Goal: Information Seeking & Learning: Check status

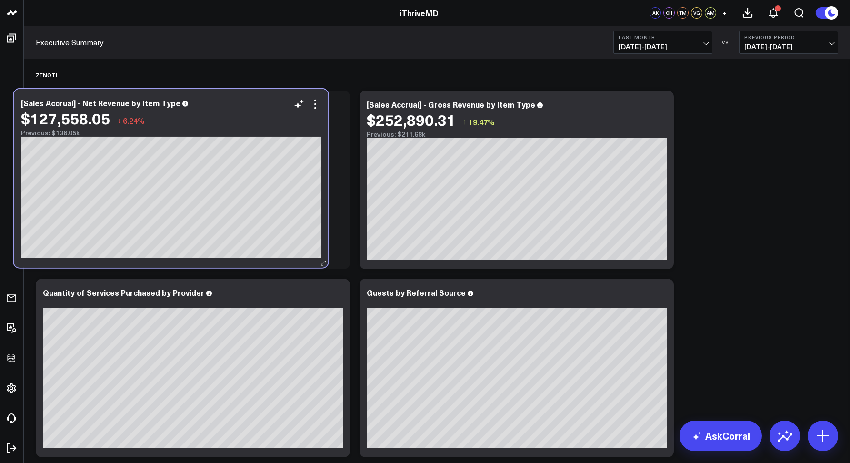
drag, startPoint x: 612, startPoint y: 131, endPoint x: 267, endPoint y: 130, distance: 345.8
click at [267, 130] on div "Previous: $136.05k" at bounding box center [171, 133] width 300 height 8
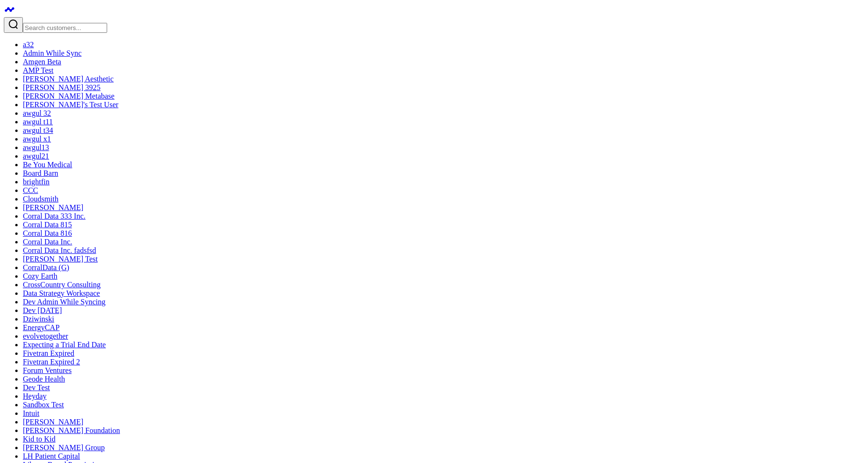
scroll to position [84, 0]
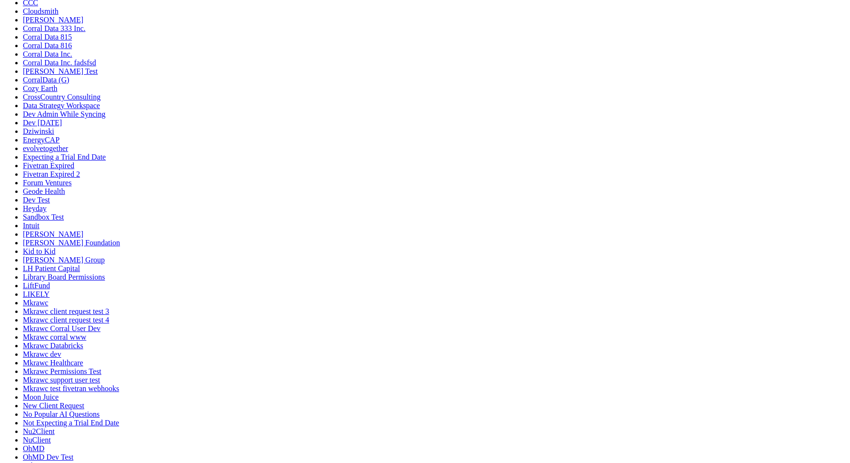
drag, startPoint x: 637, startPoint y: 303, endPoint x: 639, endPoint y: 288, distance: 15.0
select select "7"
select select "2025"
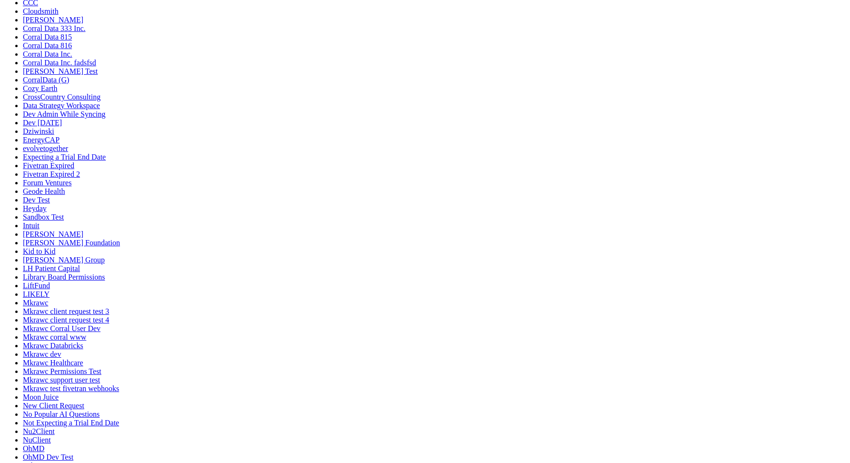
select select "8"
select select "2025"
select select "10"
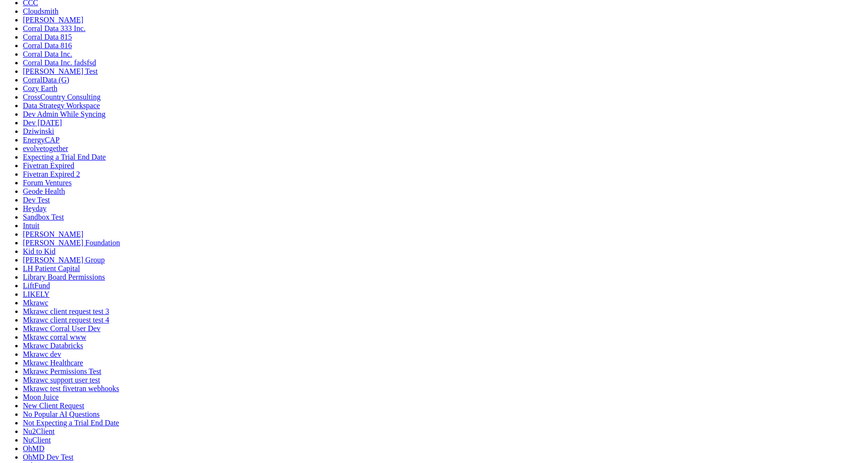
select select "2025"
select select "11"
select select "2025"
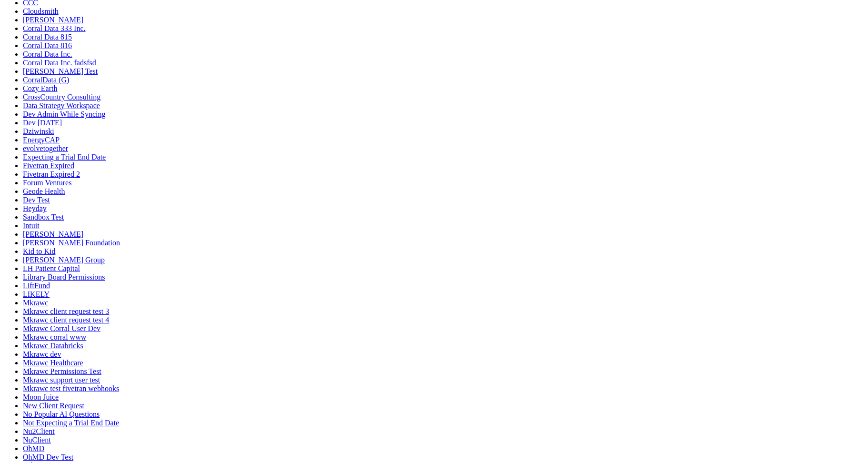
type input "[DATE]"
select select "11"
select select "2025"
type input "[DATE]"
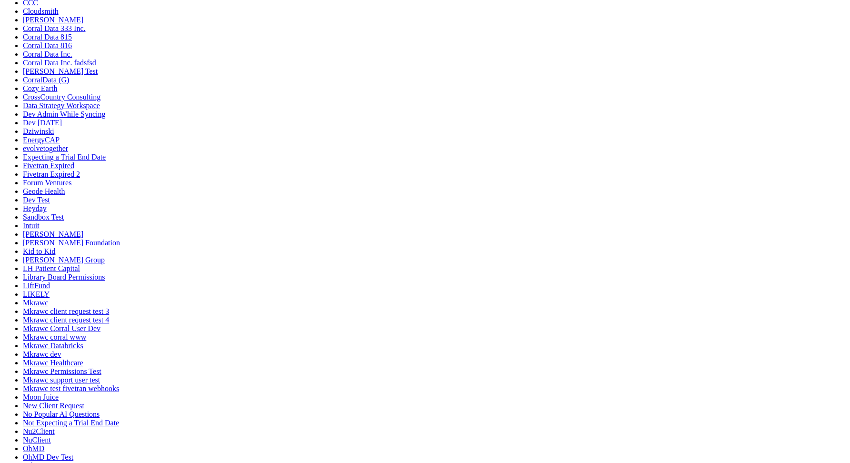
select select "11"
select select "2025"
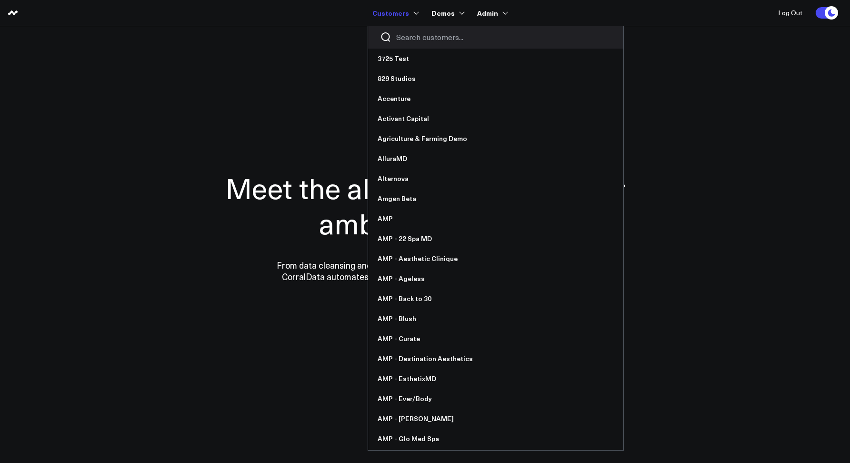
click at [415, 44] on div at bounding box center [495, 37] width 255 height 23
click at [413, 41] on input "Search customers input" at bounding box center [503, 37] width 215 height 10
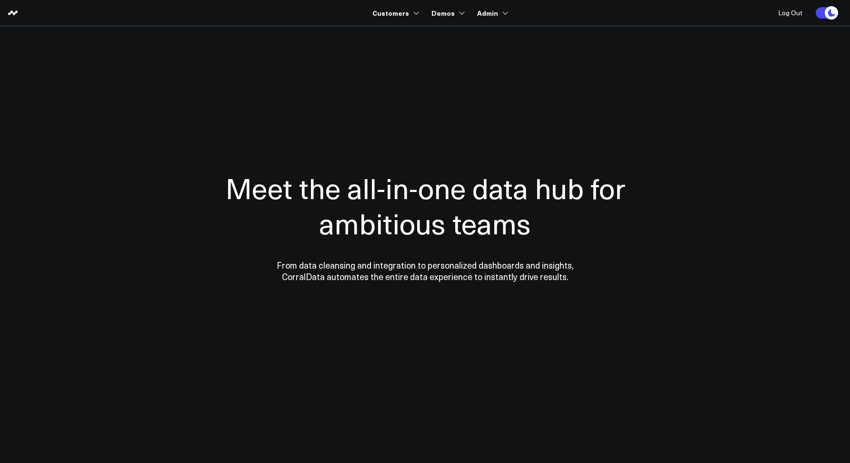
type input "aviva"
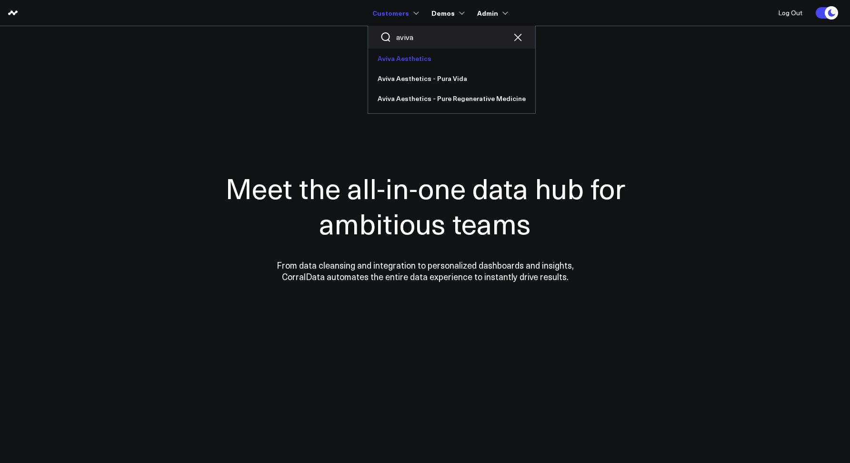
click at [398, 56] on link "Aviva Aesthetics" at bounding box center [451, 59] width 167 height 20
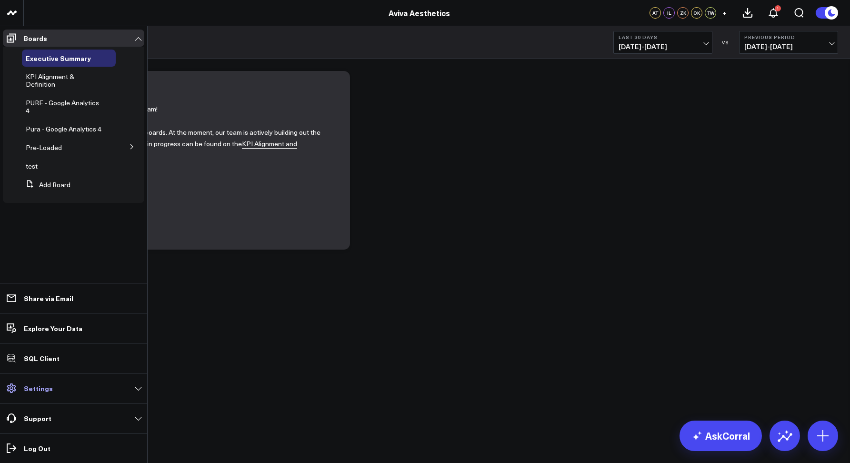
click at [41, 391] on p "Settings" at bounding box center [38, 388] width 29 height 8
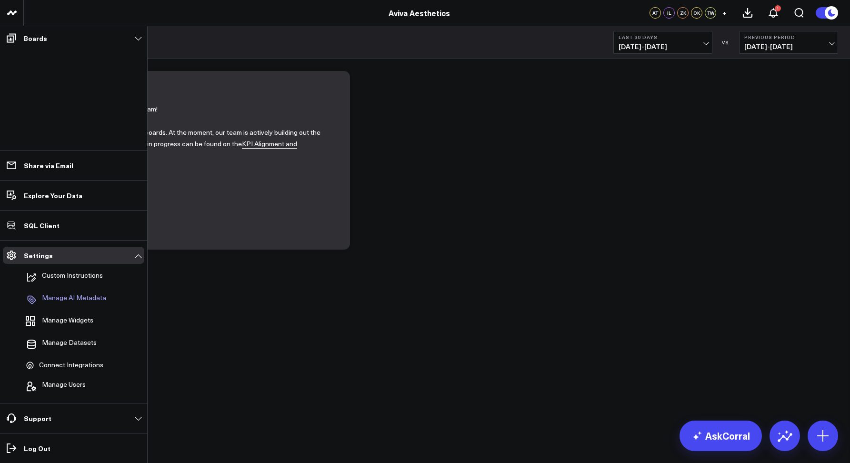
click at [59, 302] on p "Manage AI Metadata" at bounding box center [74, 299] width 64 height 11
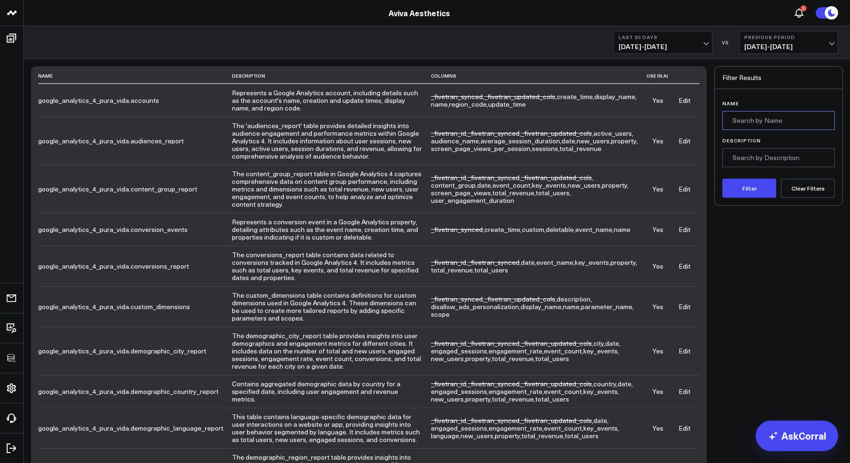
click at [741, 120] on input "Name" at bounding box center [778, 120] width 112 height 19
click at [722, 179] on button "Filter" at bounding box center [749, 188] width 54 height 19
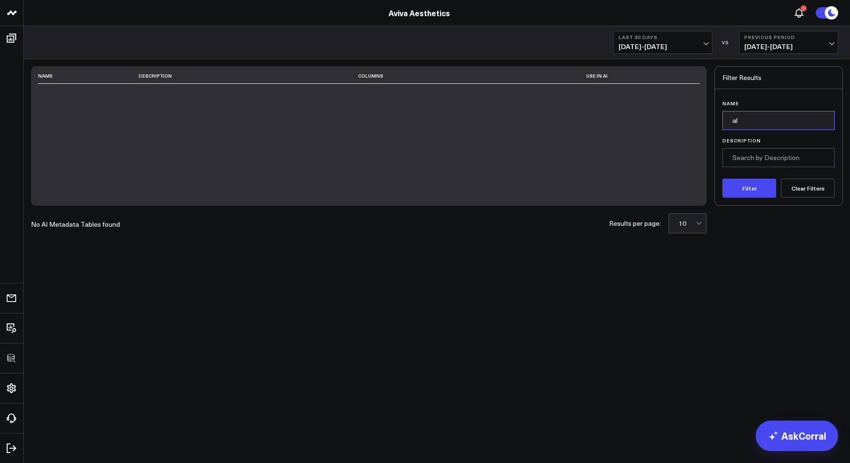
type input "a"
type input "zenoti_all"
click at [722, 179] on button "Filter" at bounding box center [749, 188] width 54 height 19
click at [243, 87] on div "Name Description Columns Use in AI" at bounding box center [369, 136] width 676 height 140
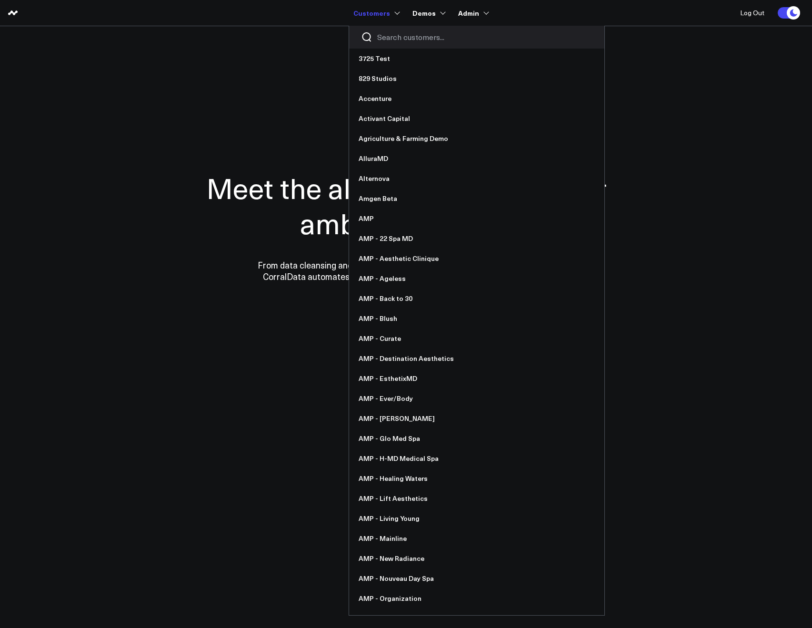
click at [387, 31] on div at bounding box center [476, 37] width 255 height 23
click at [387, 35] on input "Search customers input" at bounding box center [484, 37] width 215 height 10
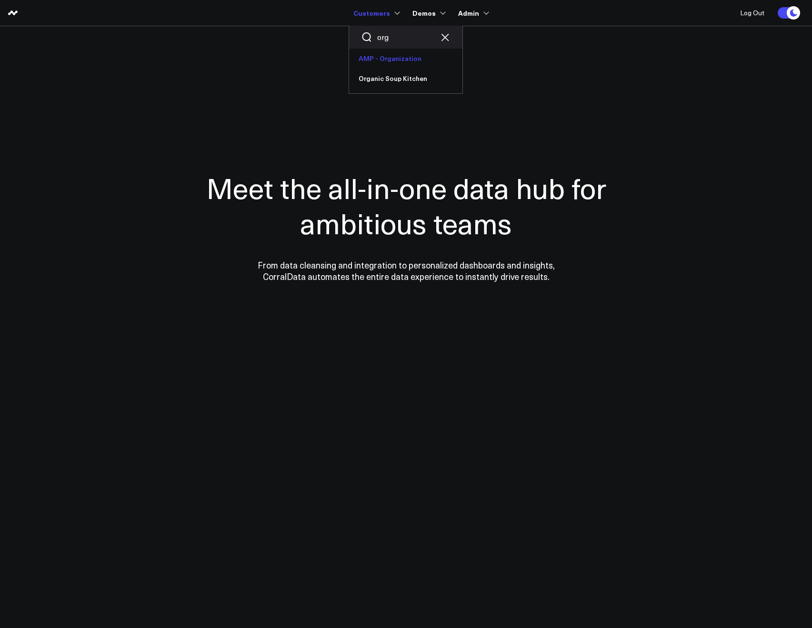
type input "org"
click at [391, 57] on link "AMP - Organization" at bounding box center [405, 59] width 113 height 20
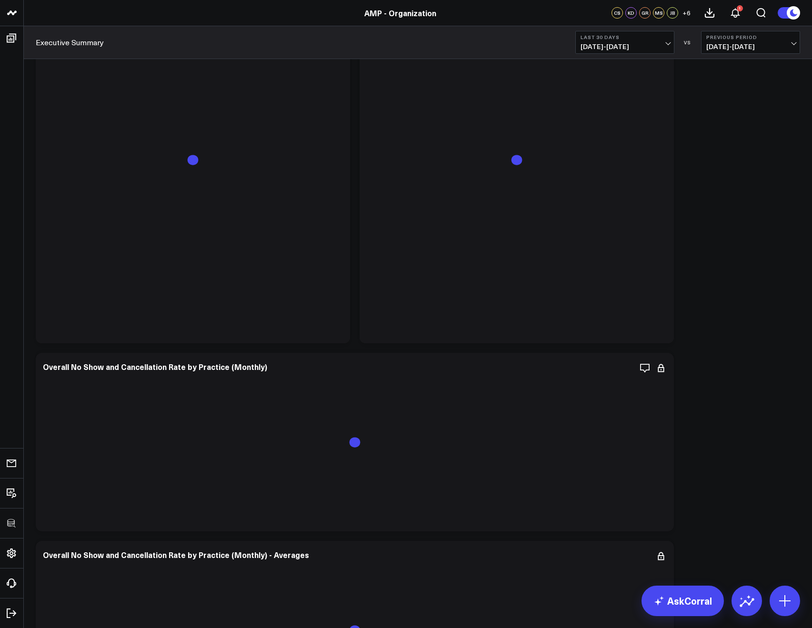
scroll to position [2882, 0]
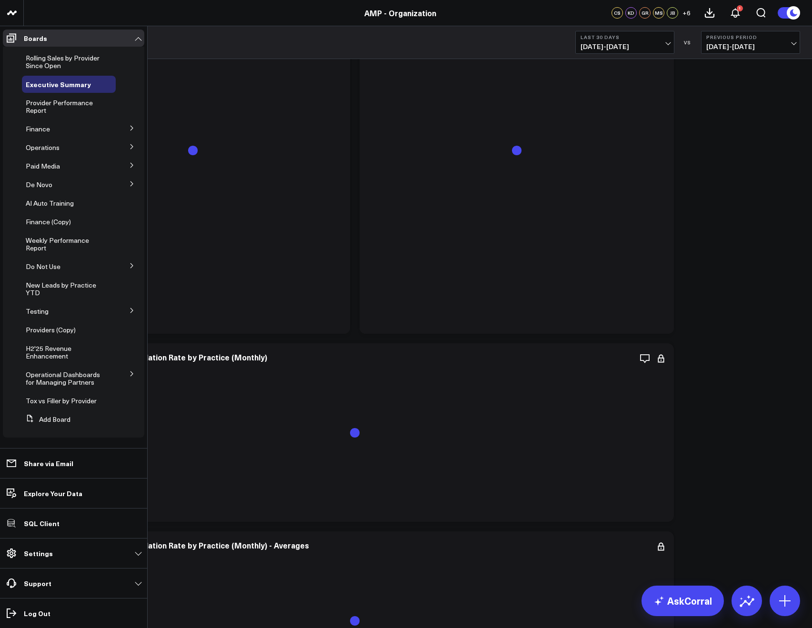
click at [122, 130] on button at bounding box center [132, 127] width 25 height 14
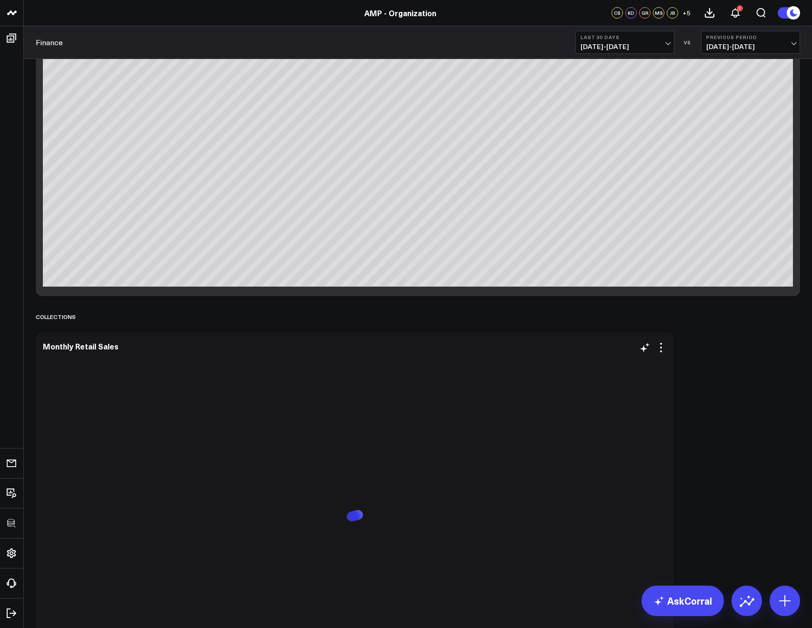
scroll to position [97, 0]
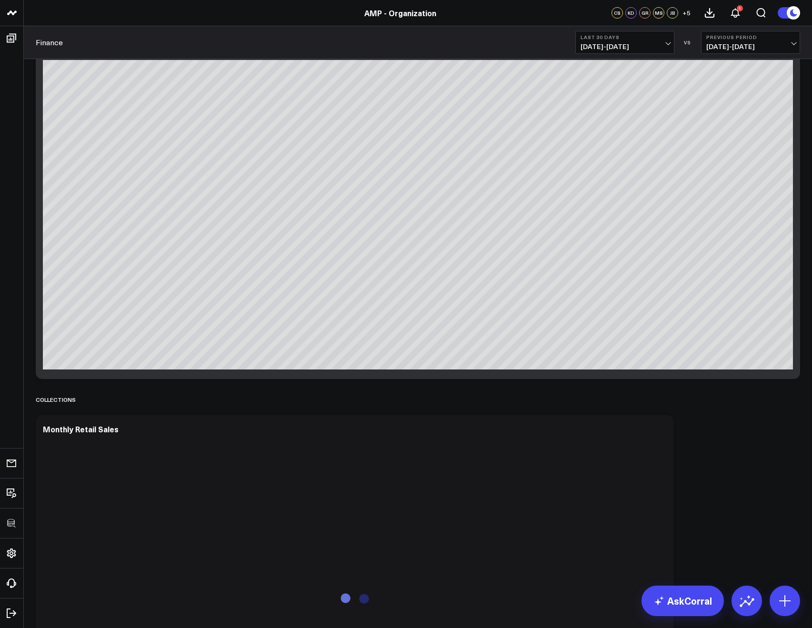
click at [580, 51] on button "Last 30 Days [DATE] - [DATE]" at bounding box center [624, 42] width 99 height 23
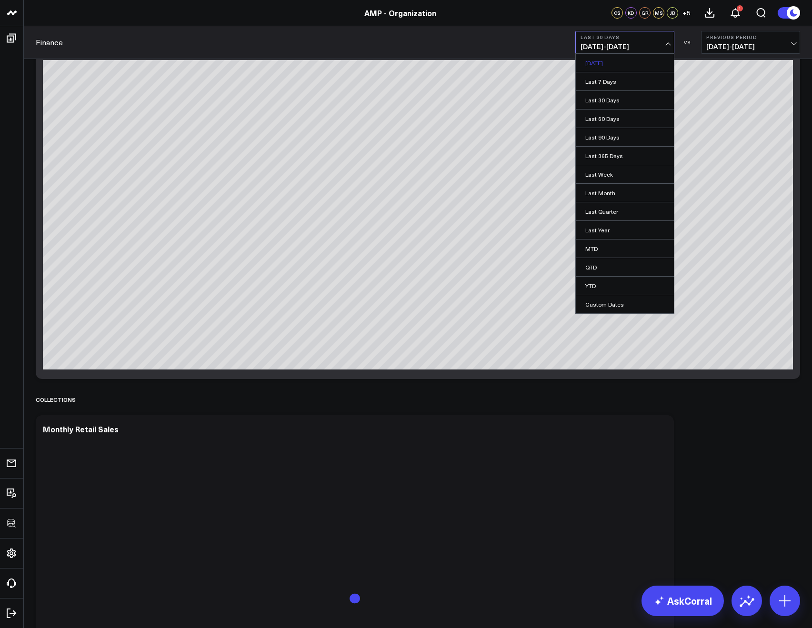
click at [588, 61] on link "[DATE]" at bounding box center [625, 63] width 98 height 18
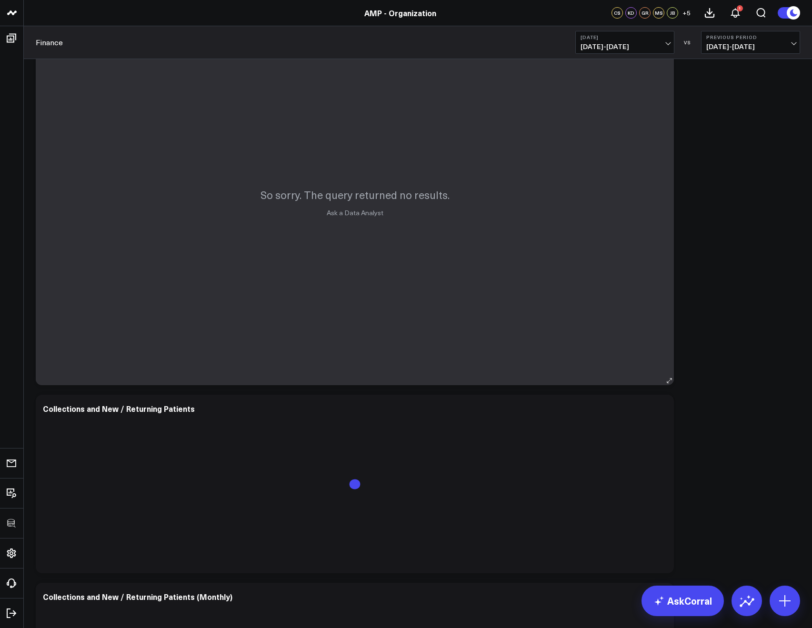
scroll to position [579, 0]
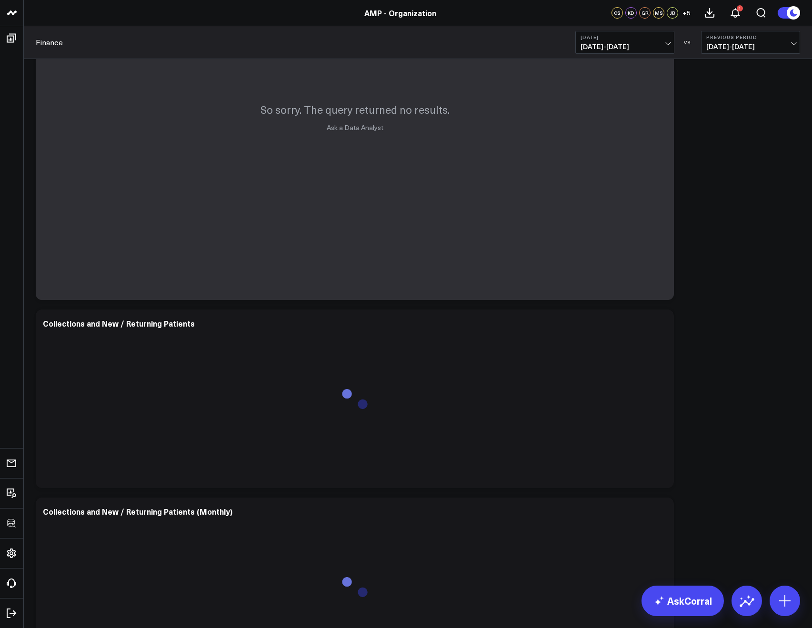
click at [584, 43] on span "08/23/25 - 08/23/25" at bounding box center [625, 47] width 89 height 8
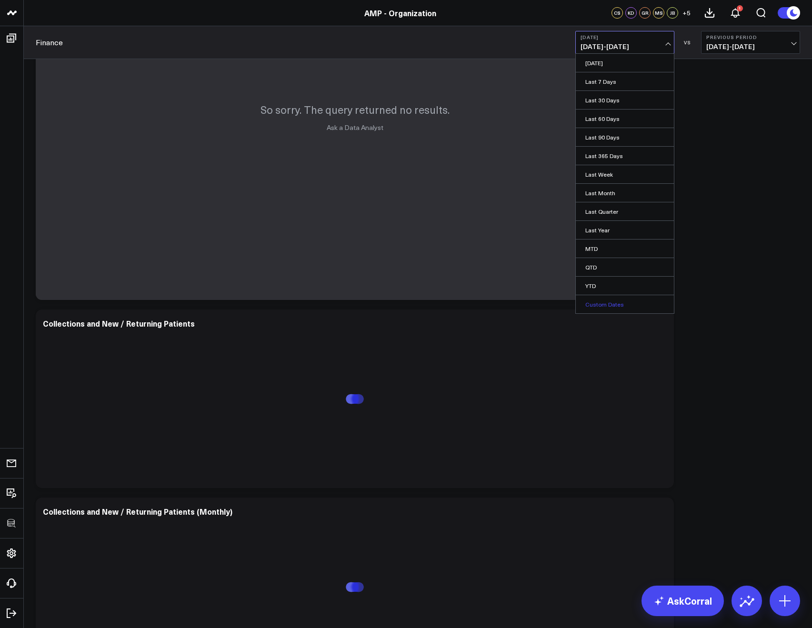
click at [594, 302] on link "Custom Dates" at bounding box center [625, 304] width 98 height 18
select select "7"
select select "2025"
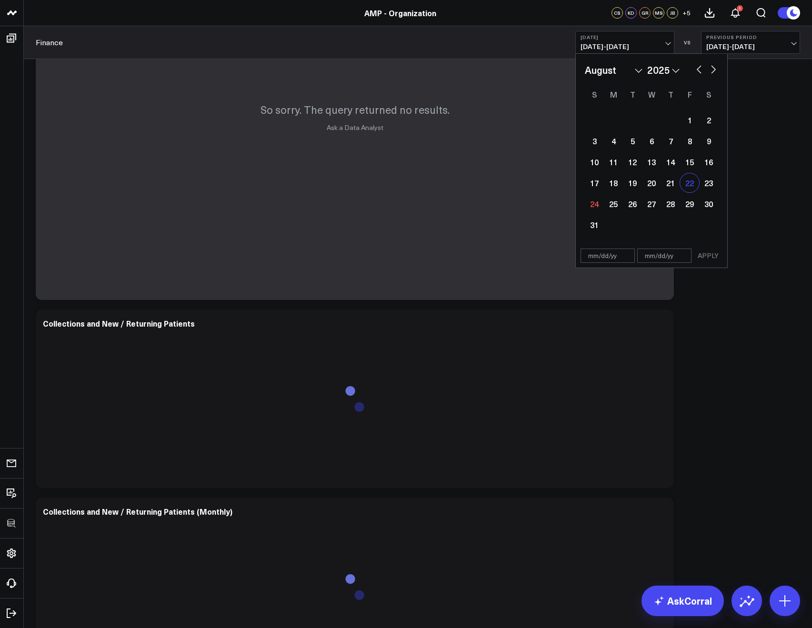
click at [695, 186] on div "22" at bounding box center [689, 182] width 19 height 19
type input "08/22/25"
select select "7"
select select "2025"
click at [695, 186] on div "22" at bounding box center [689, 182] width 19 height 19
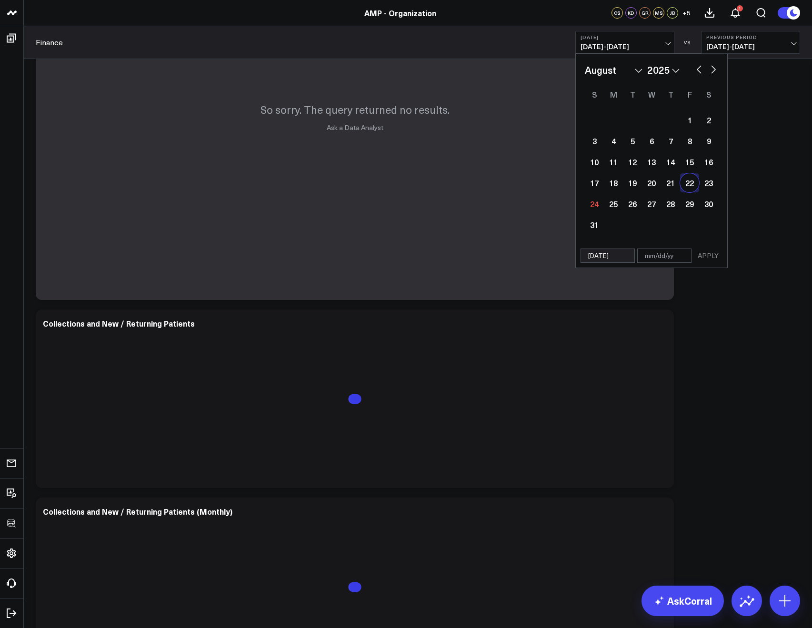
type input "08/22/25"
select select "7"
select select "2025"
click at [709, 253] on button "APPLY" at bounding box center [708, 256] width 29 height 14
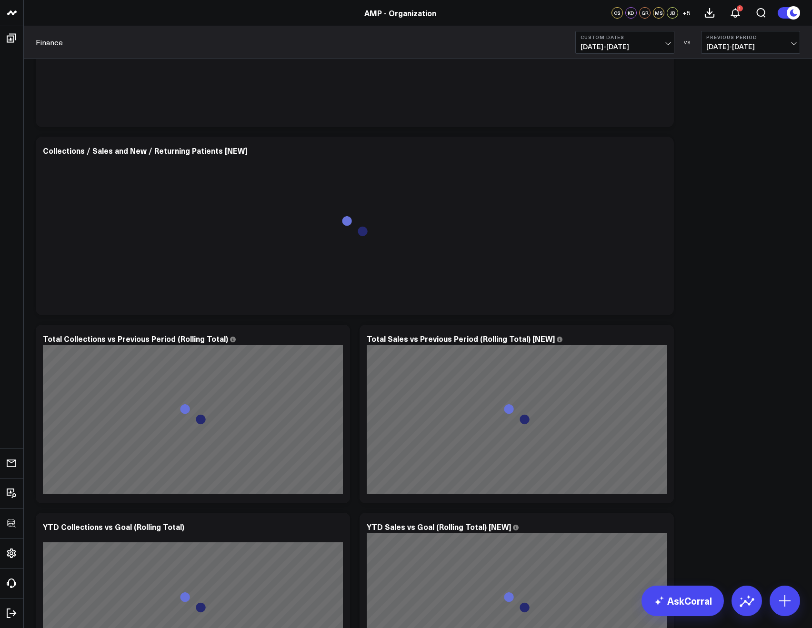
scroll to position [1131, 0]
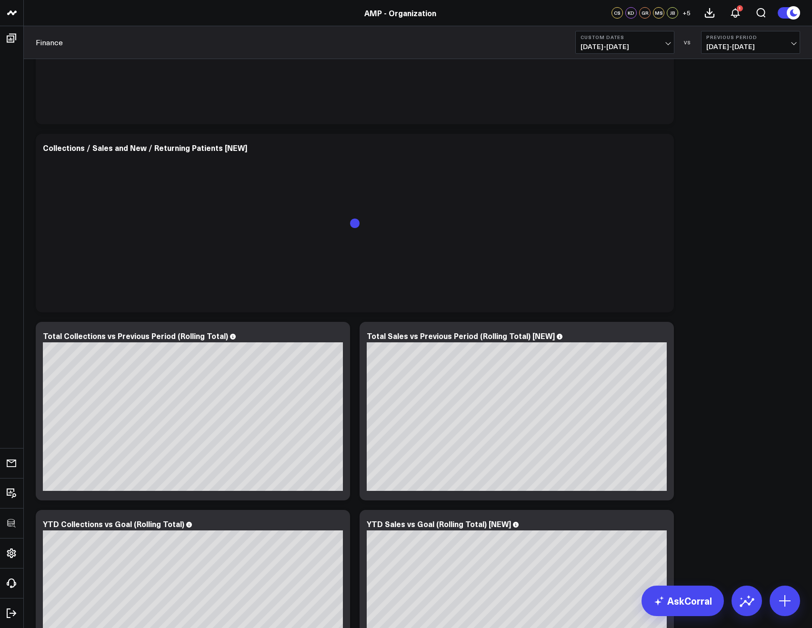
click at [593, 45] on span "08/22/25 - 08/22/25" at bounding box center [625, 47] width 89 height 8
click at [598, 306] on link "Custom Dates" at bounding box center [625, 304] width 98 height 18
select select "7"
select select "2025"
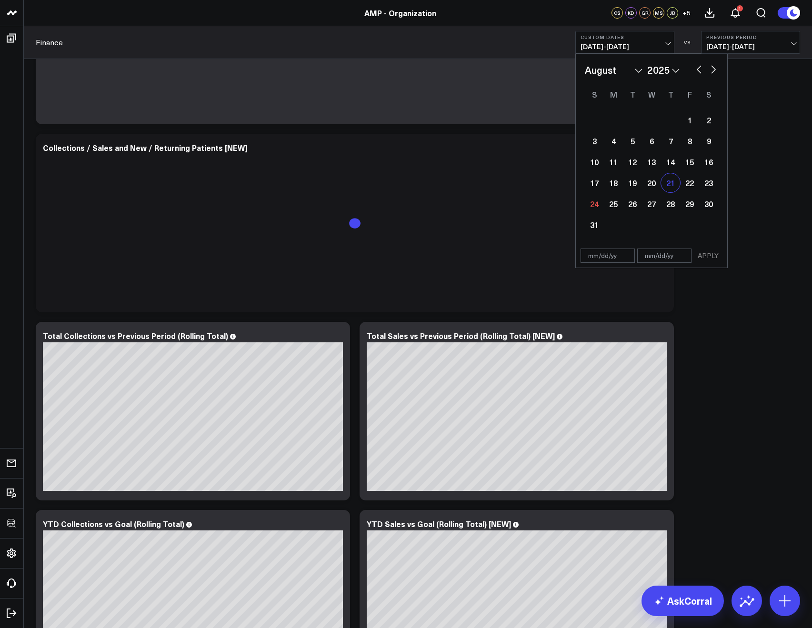
click at [670, 183] on div "21" at bounding box center [670, 182] width 19 height 19
type input "08/21/25"
select select "7"
select select "2025"
click at [670, 183] on div "21" at bounding box center [670, 182] width 19 height 19
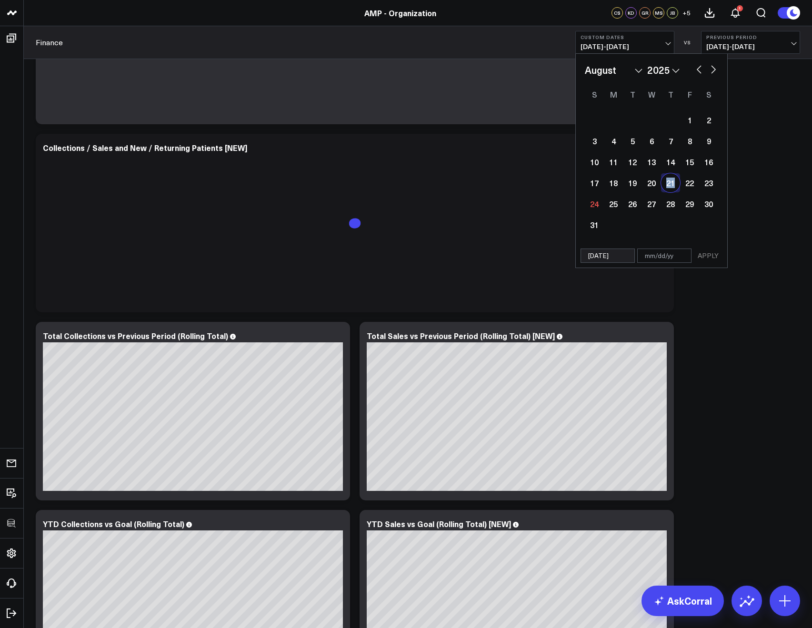
type input "08/21/25"
select select "7"
select select "2025"
click at [702, 254] on button "APPLY" at bounding box center [708, 256] width 29 height 14
